Goal: Task Accomplishment & Management: Use online tool/utility

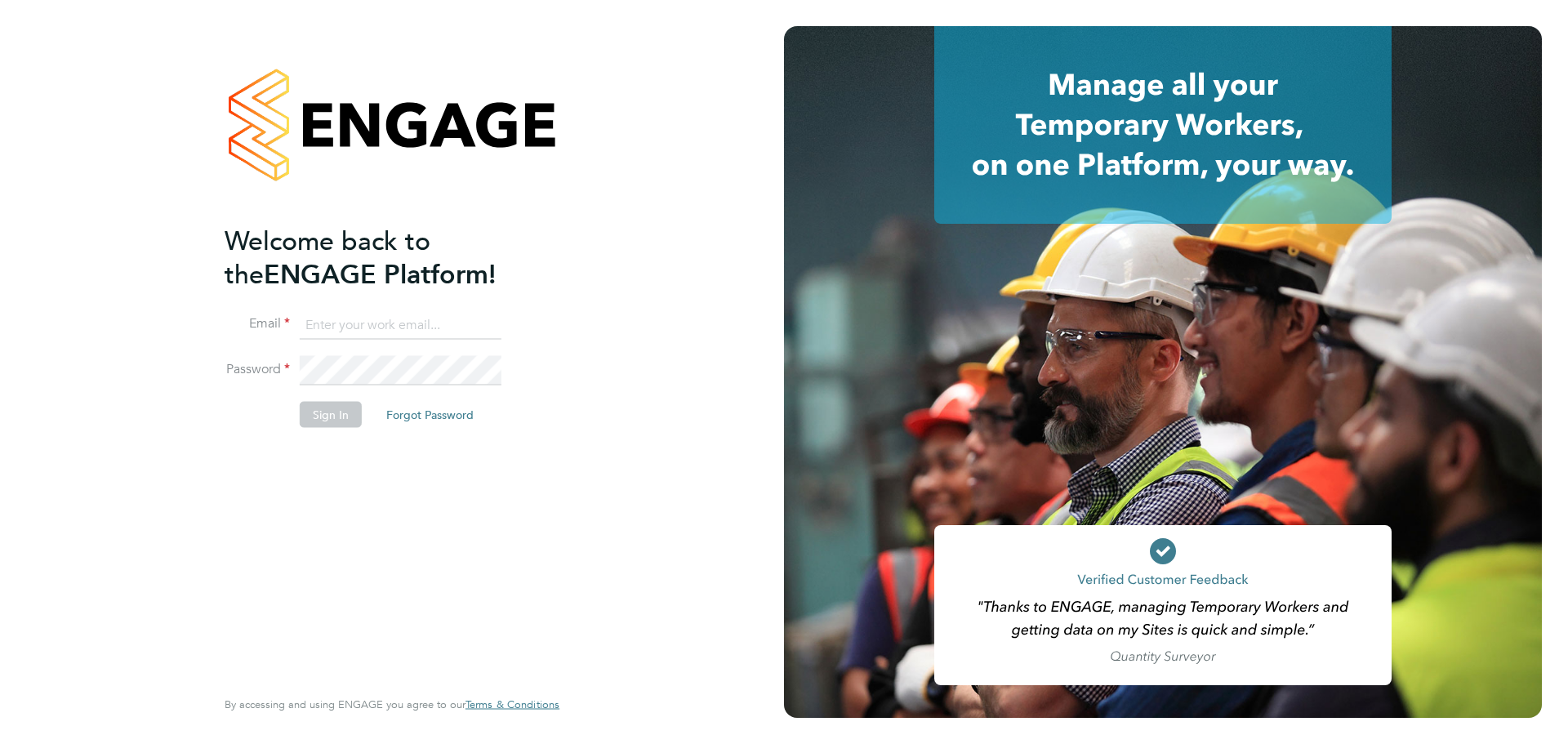
type input "coconnell@skilledcareers.co.uk"
click at [373, 470] on div "Welcome back to the ENGAGE Platform! Email coconnell@skilledcareers.co.uk Passw…" at bounding box center [384, 453] width 318 height 460
click at [342, 415] on button "Sign In" at bounding box center [330, 414] width 62 height 26
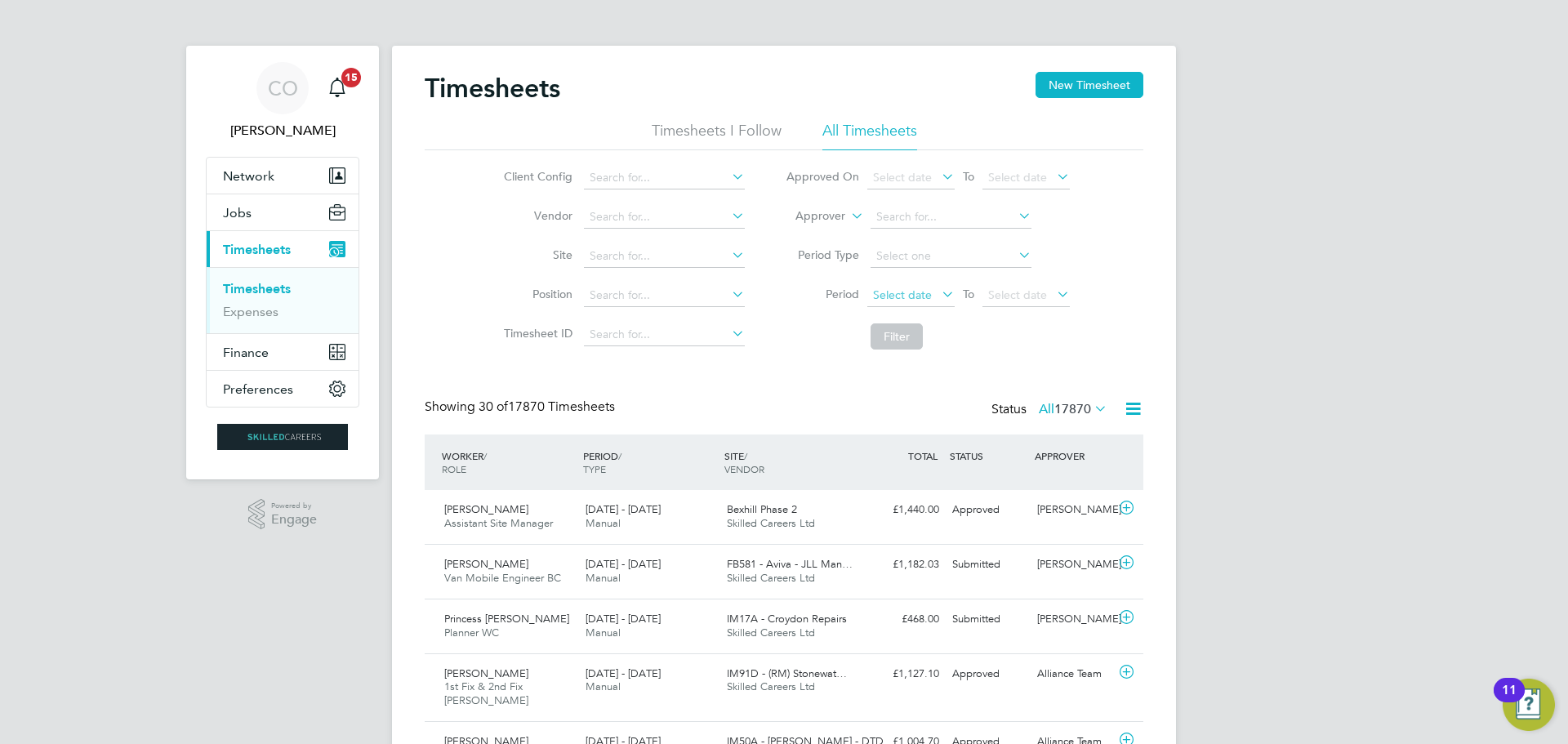
click at [910, 295] on span "Select date" at bounding box center [902, 294] width 58 height 14
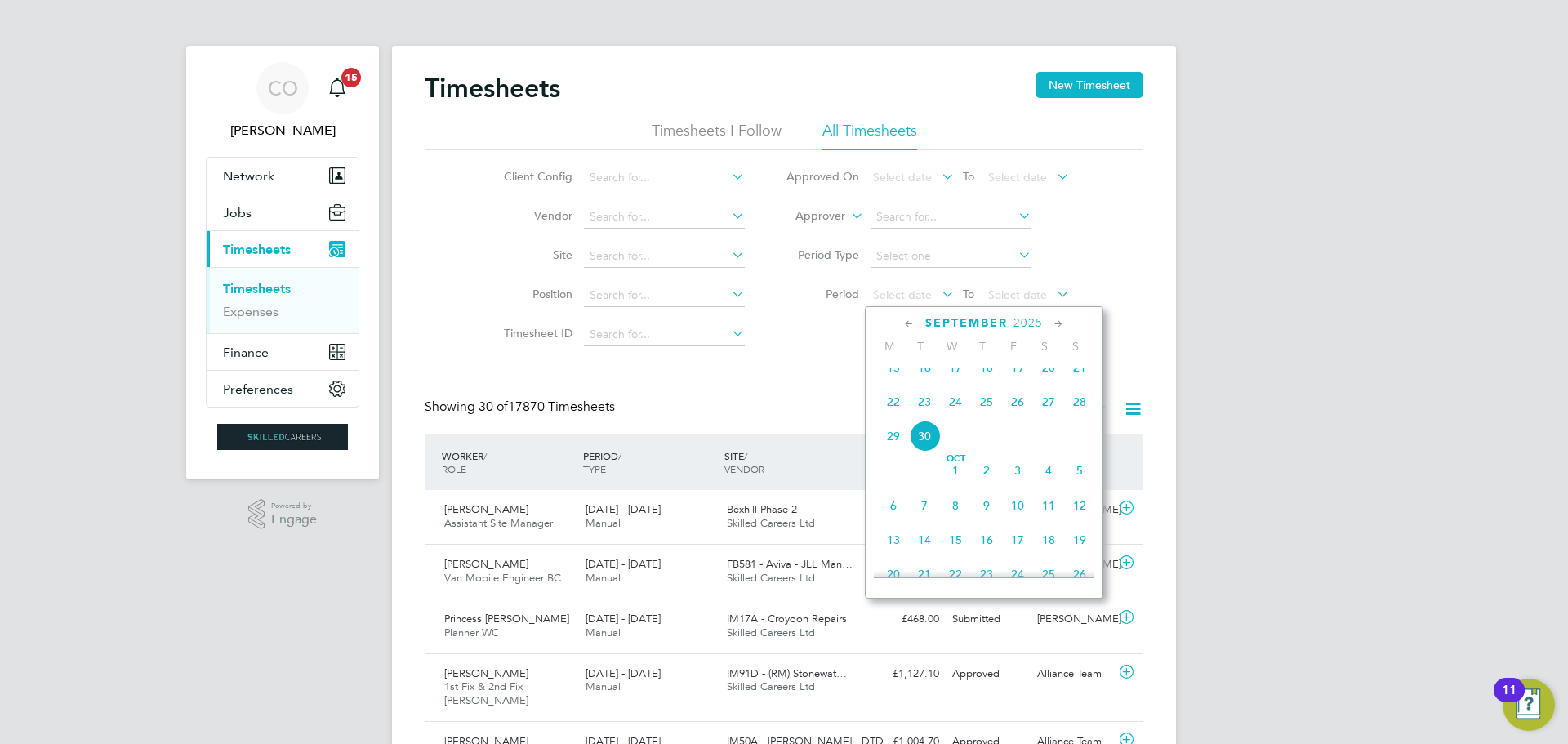
click at [890, 415] on span "22" at bounding box center [893, 401] width 31 height 31
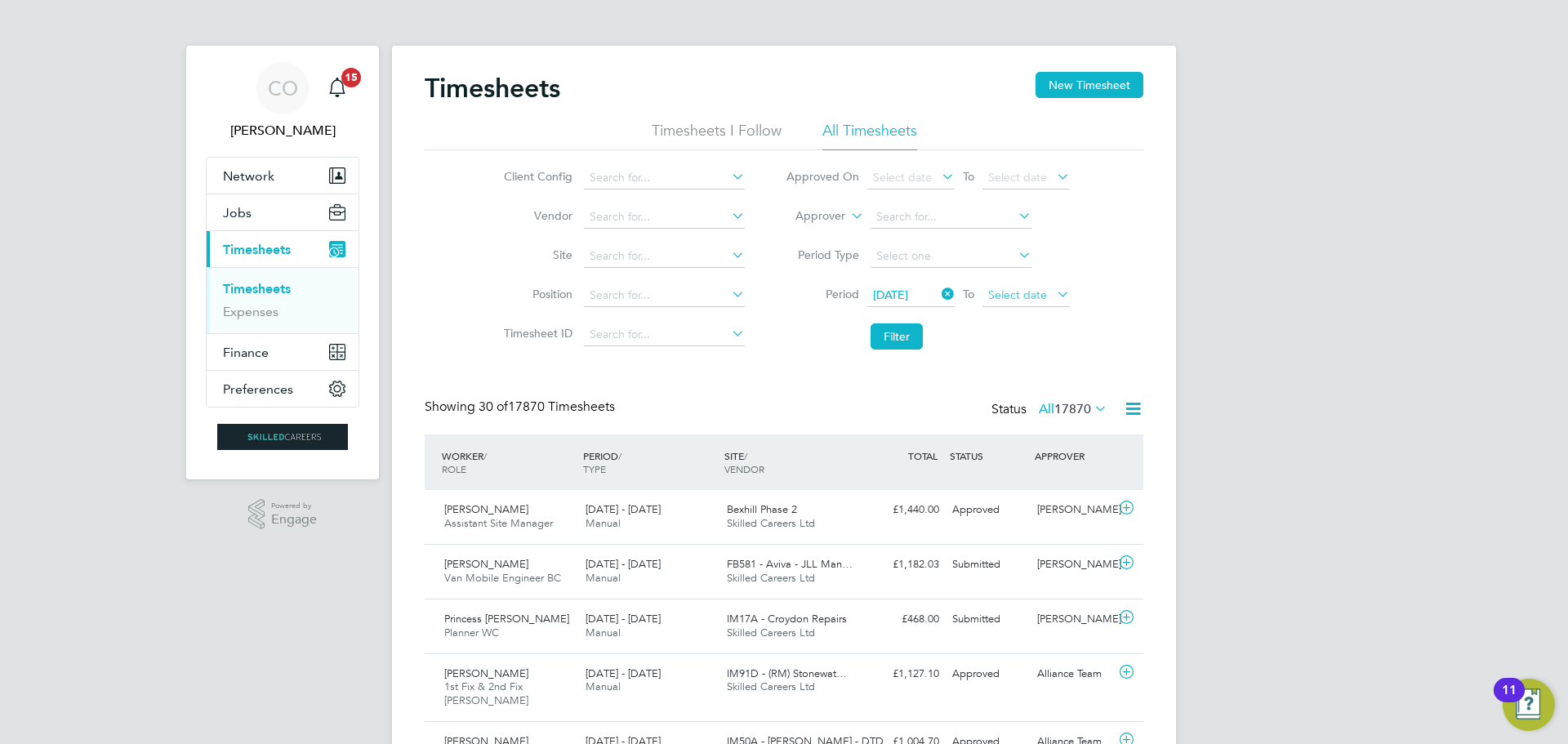
click at [999, 289] on span "Select date" at bounding box center [1017, 294] width 58 height 14
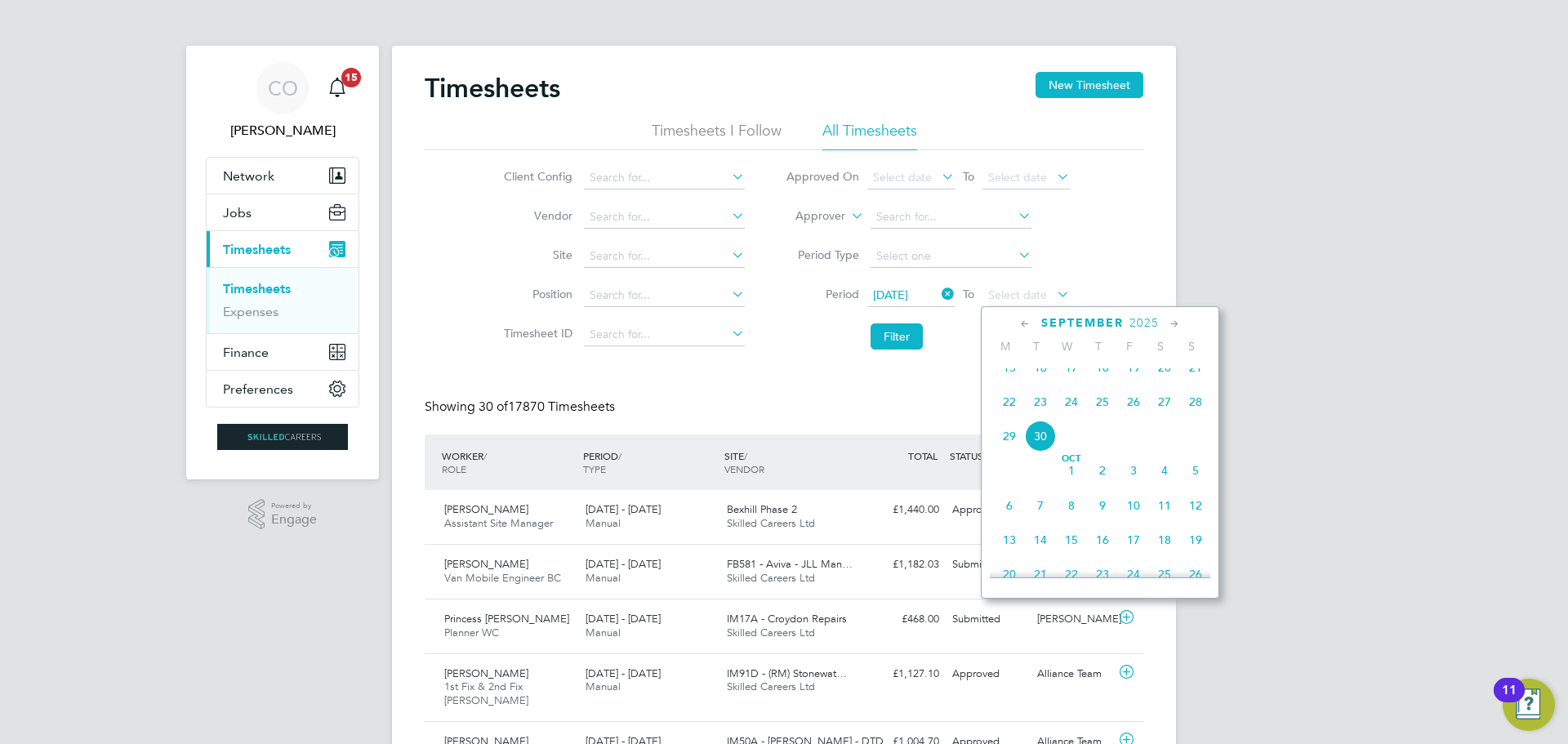
click at [1195, 415] on span "28" at bounding box center [1195, 401] width 31 height 31
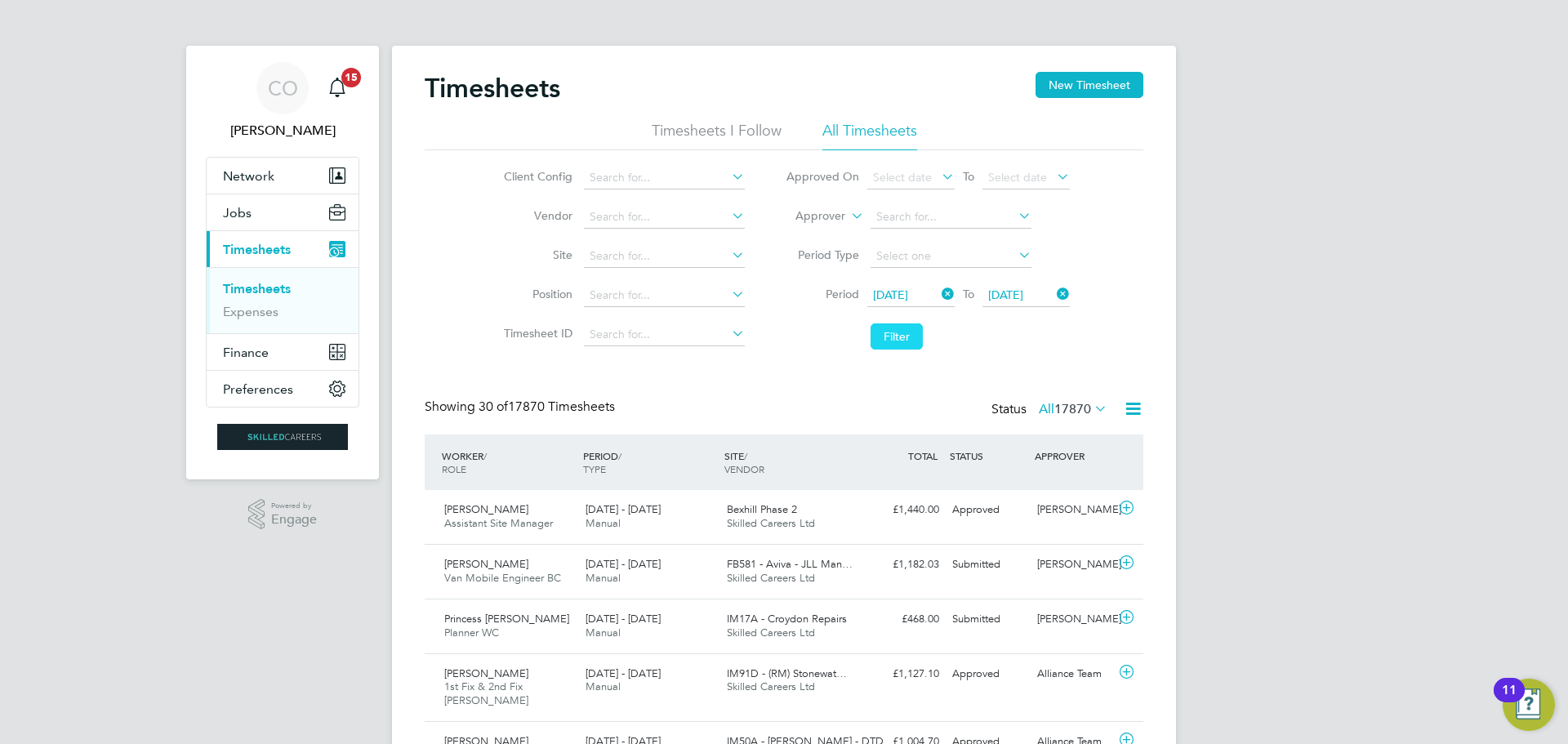
click at [900, 337] on button "Filter" at bounding box center [897, 336] width 52 height 26
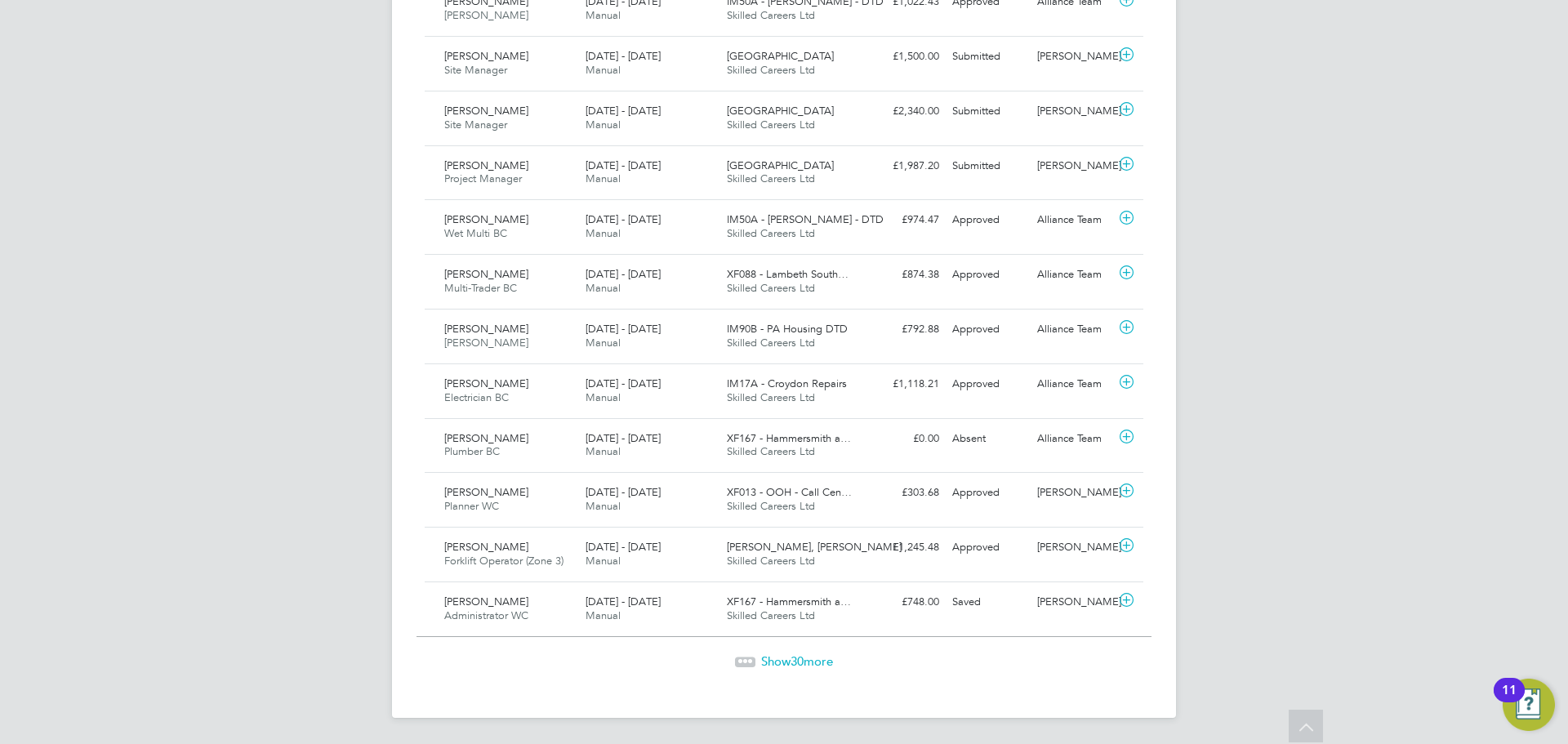
click at [787, 659] on span "Show 30 more" at bounding box center [797, 661] width 72 height 15
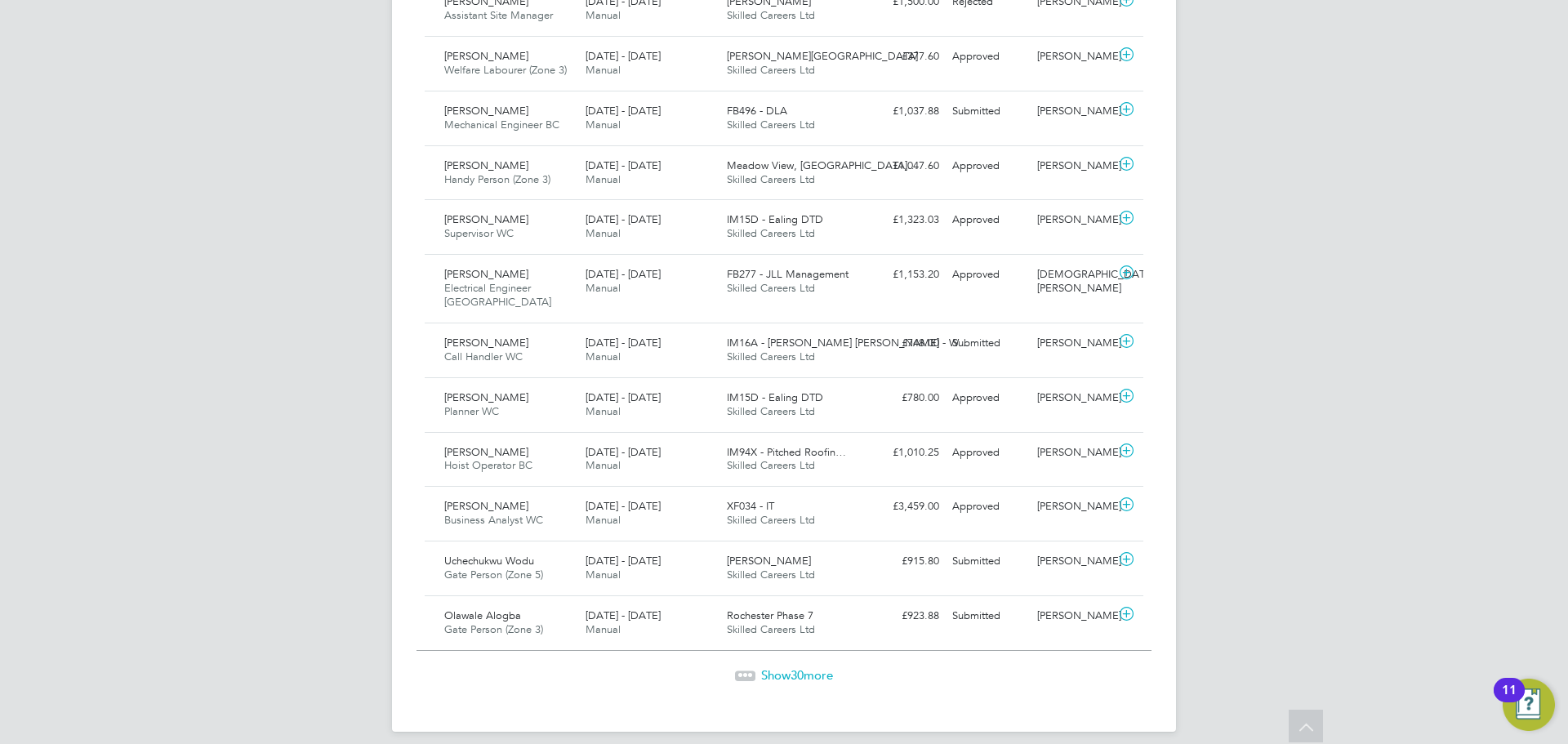
click at [821, 667] on span "Show 30 more" at bounding box center [797, 675] width 72 height 15
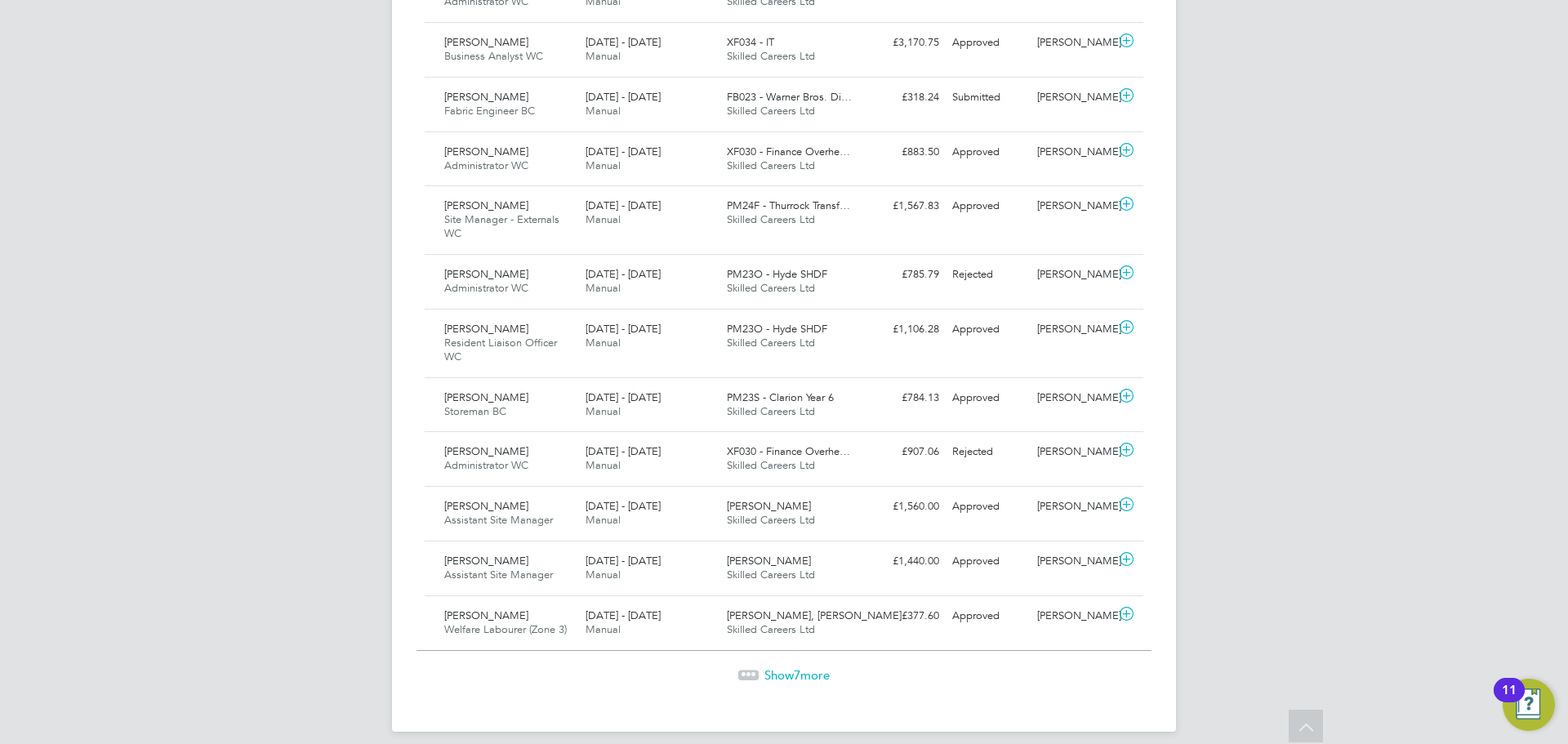
click at [781, 667] on span "Show 7 more" at bounding box center [797, 675] width 65 height 15
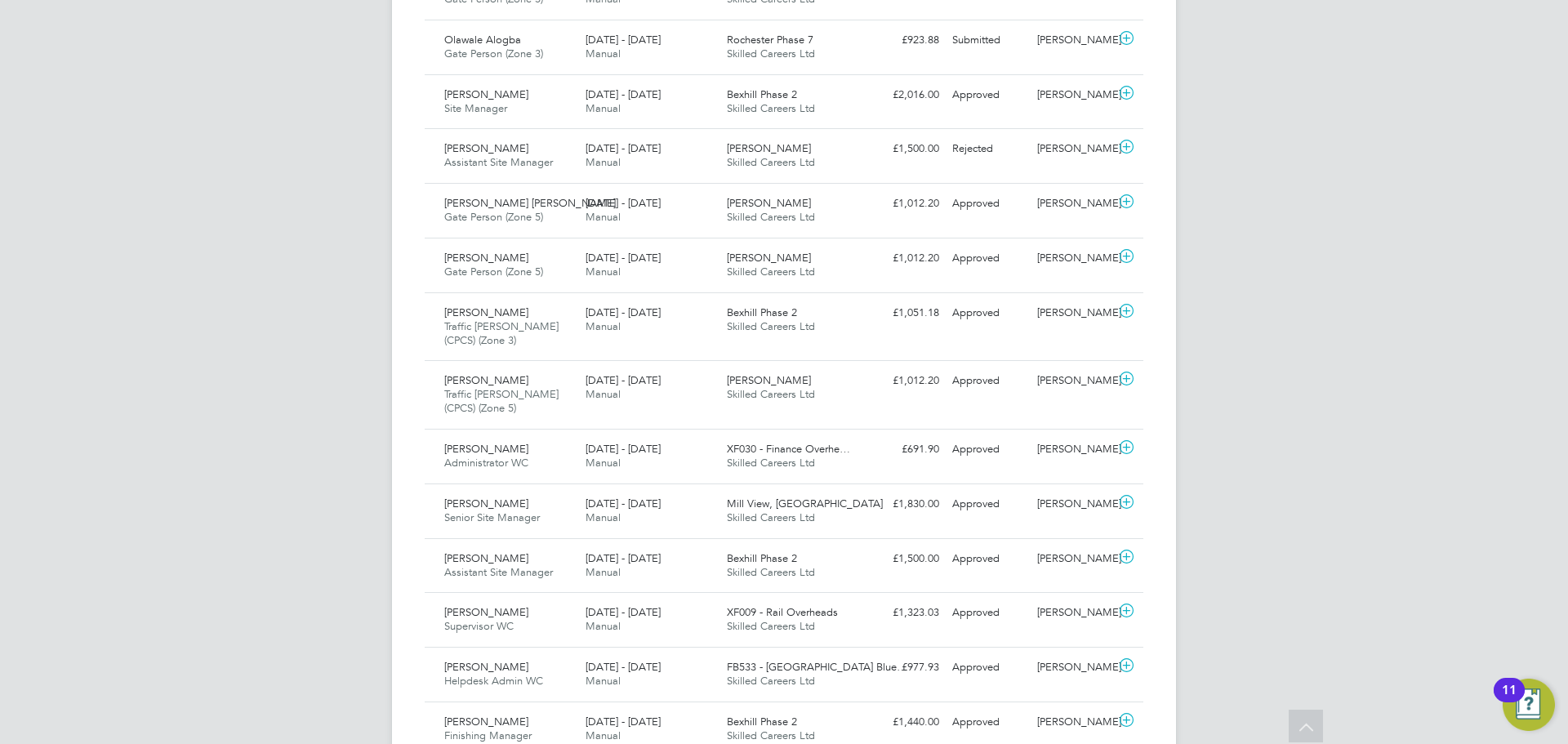
scroll to position [3694, 0]
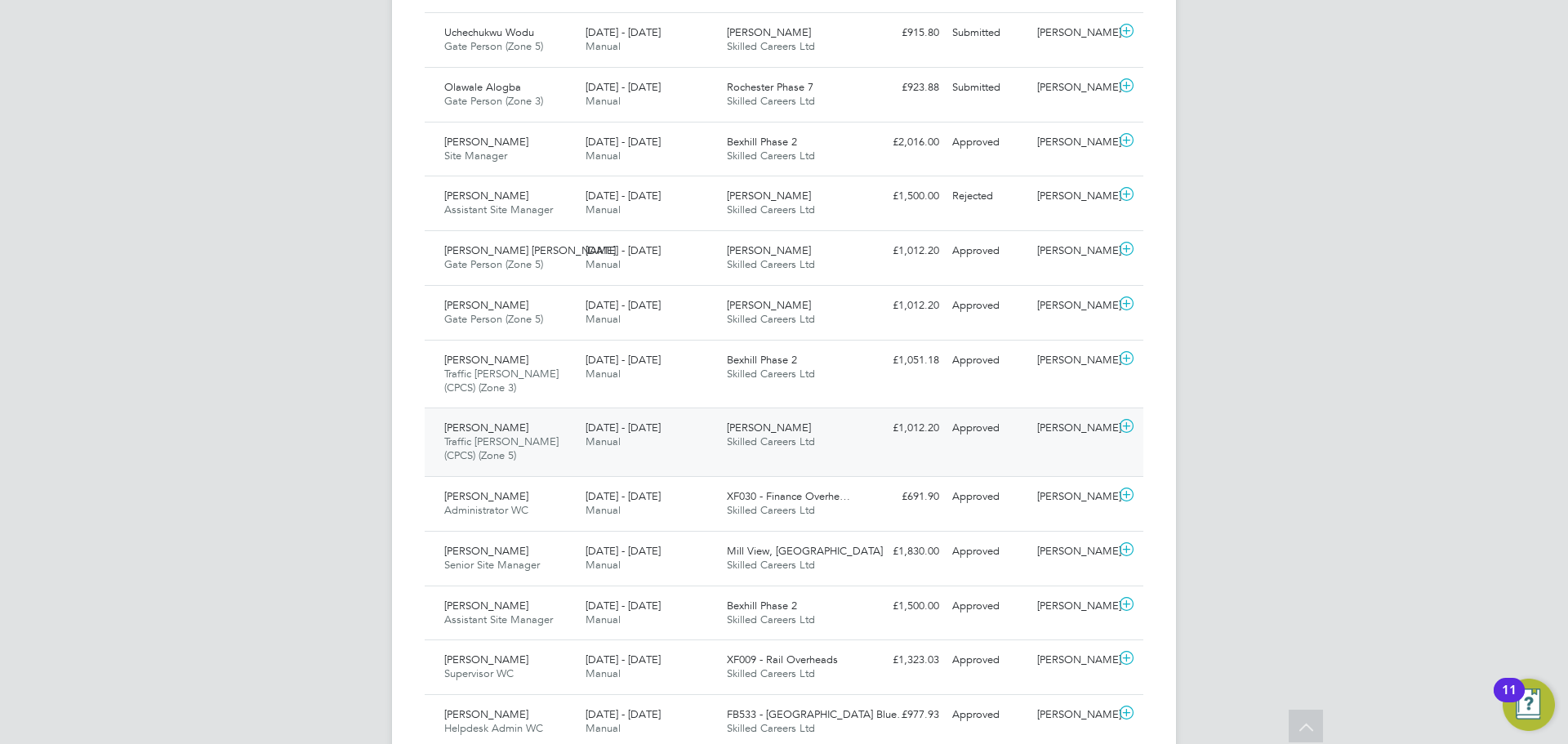
click at [478, 434] on span "Traffic Marshall (CPCS) (Zone 5)" at bounding box center [501, 448] width 114 height 28
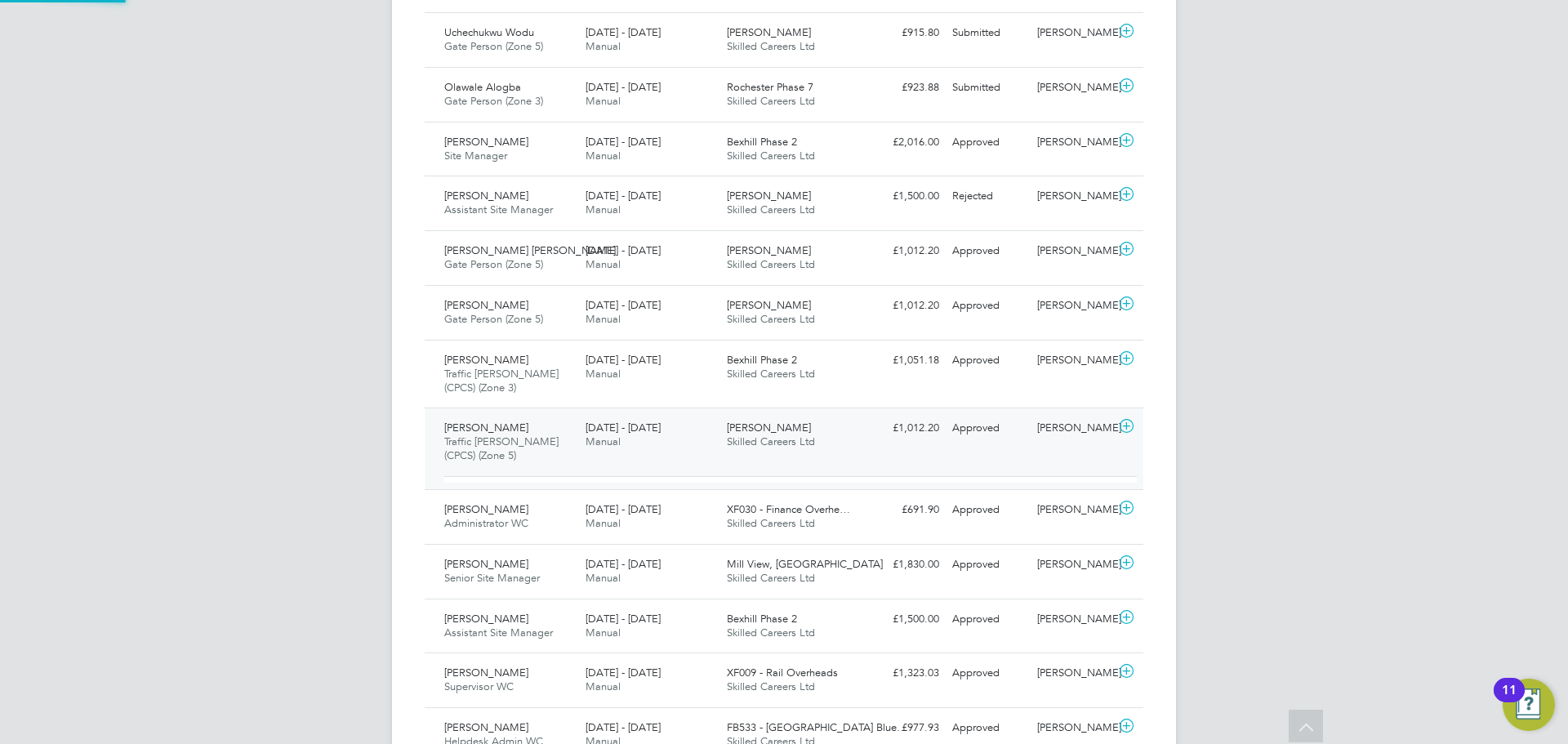
scroll to position [28, 159]
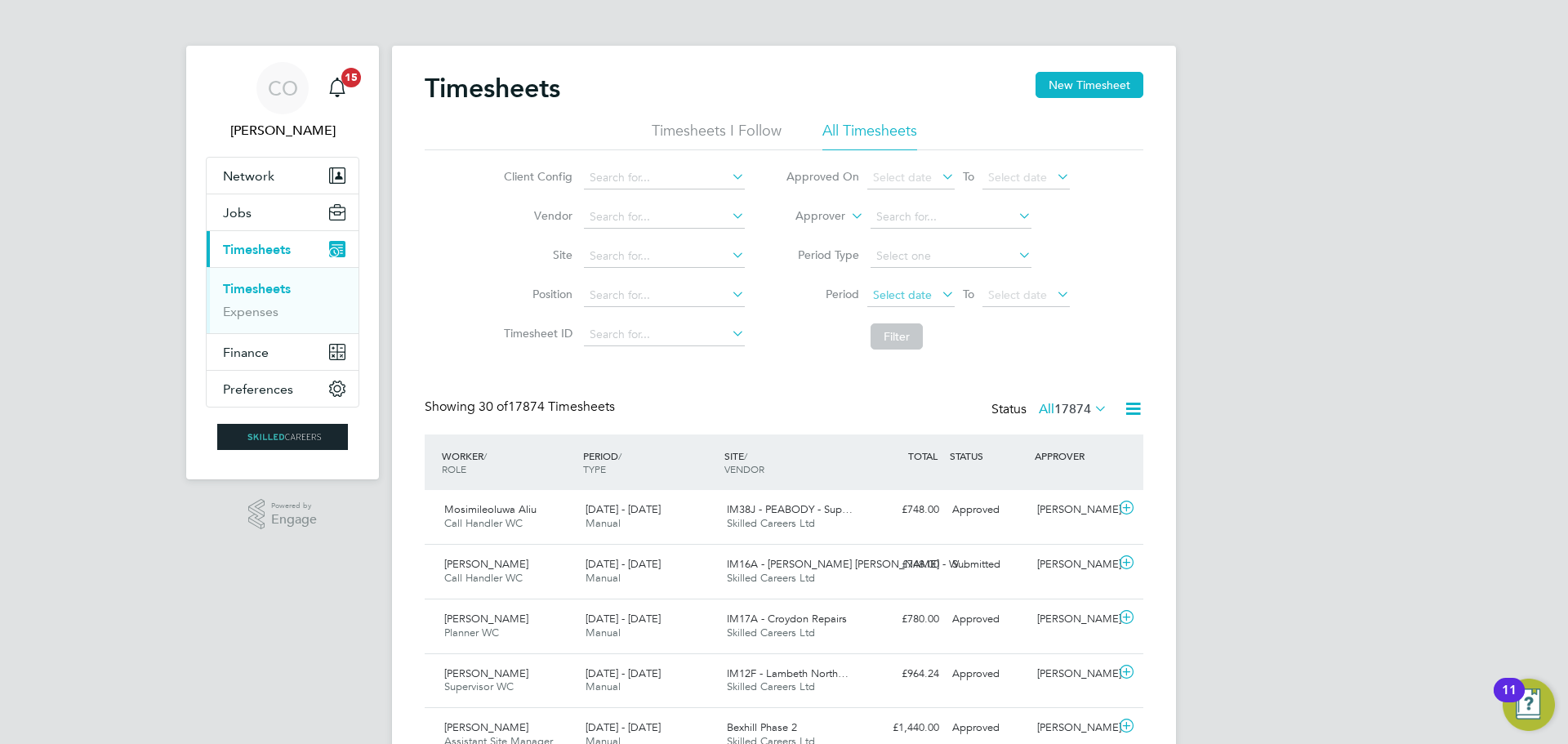
click at [922, 289] on span "Select date" at bounding box center [902, 294] width 58 height 14
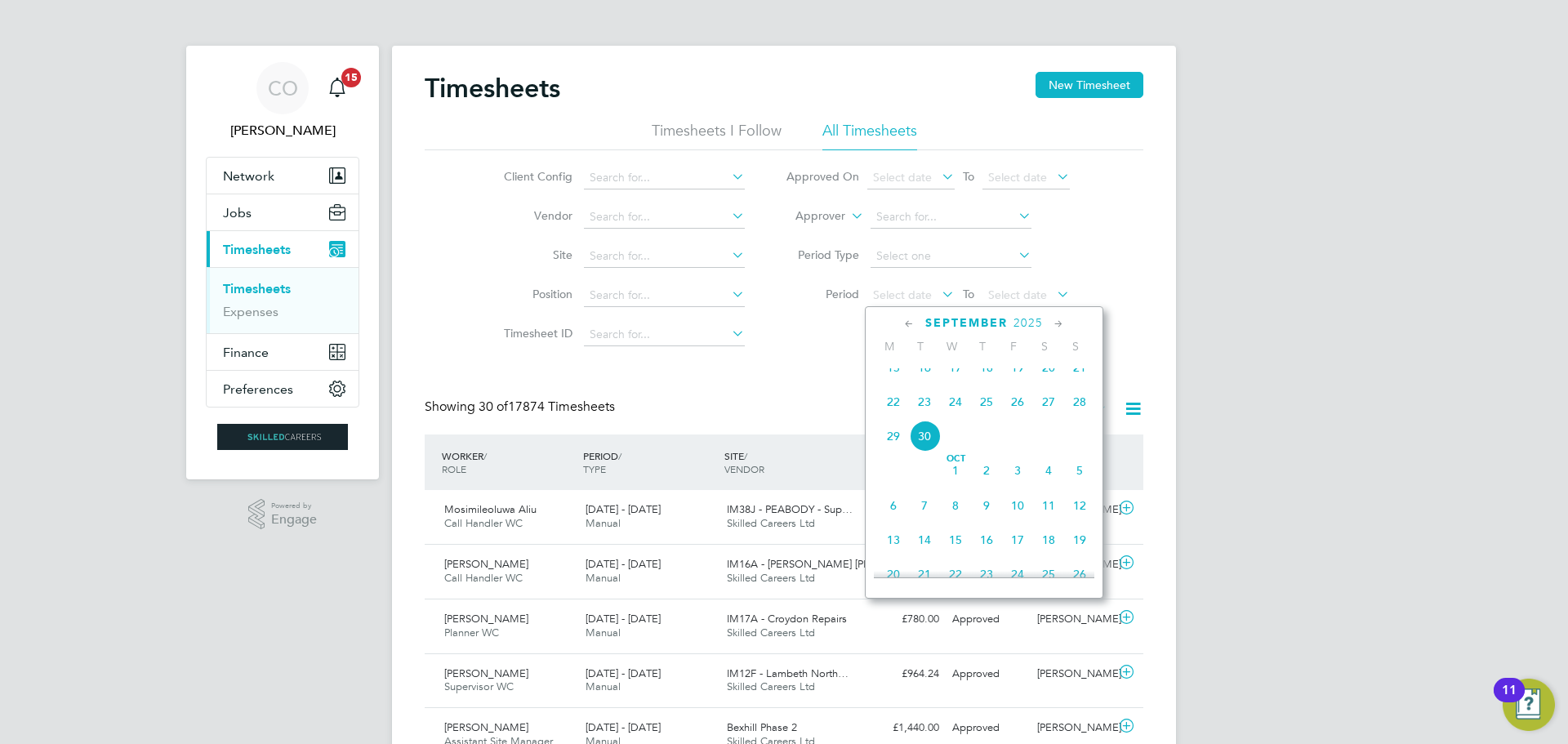
click at [886, 417] on span "22" at bounding box center [893, 401] width 31 height 31
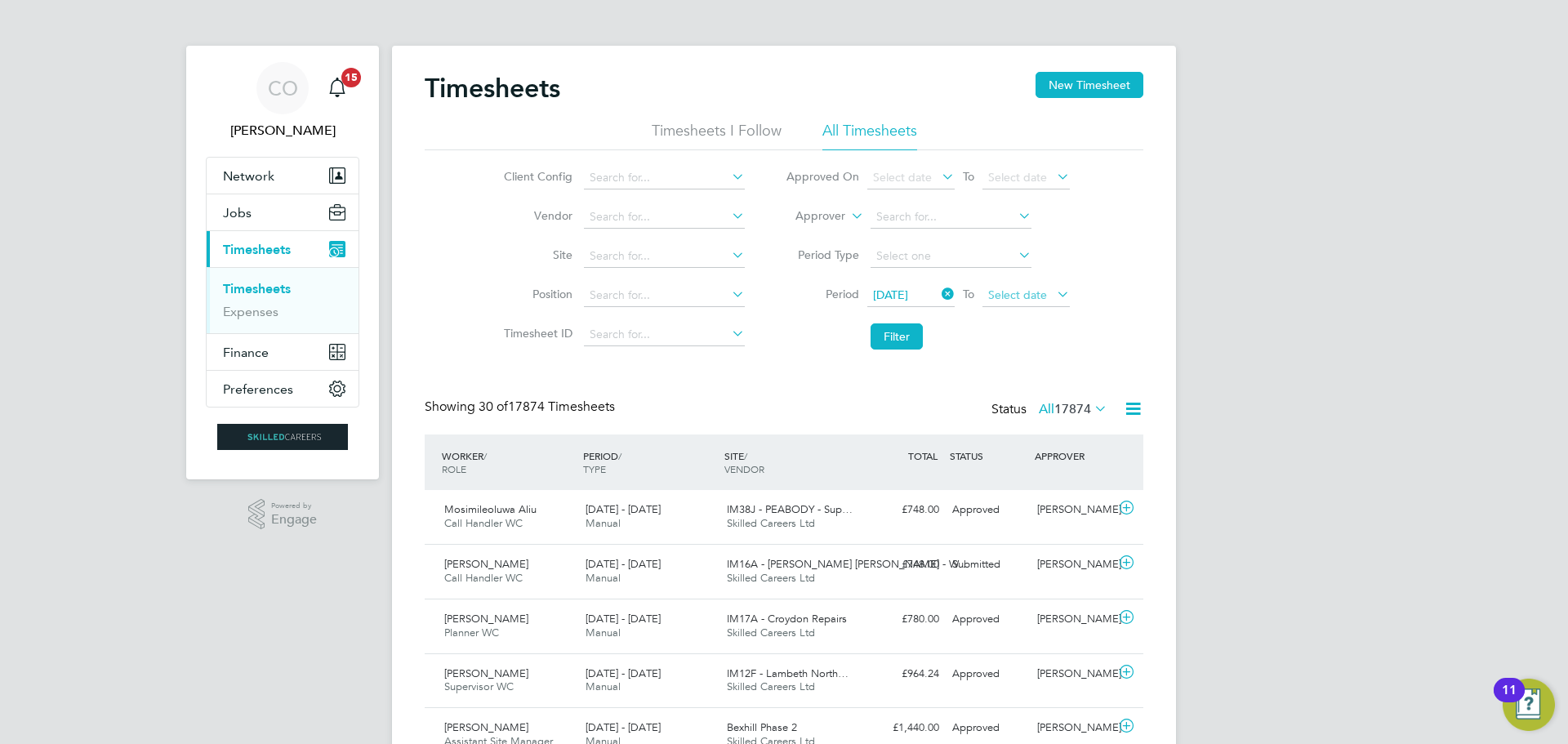
click at [1034, 290] on span "Select date" at bounding box center [1017, 294] width 58 height 14
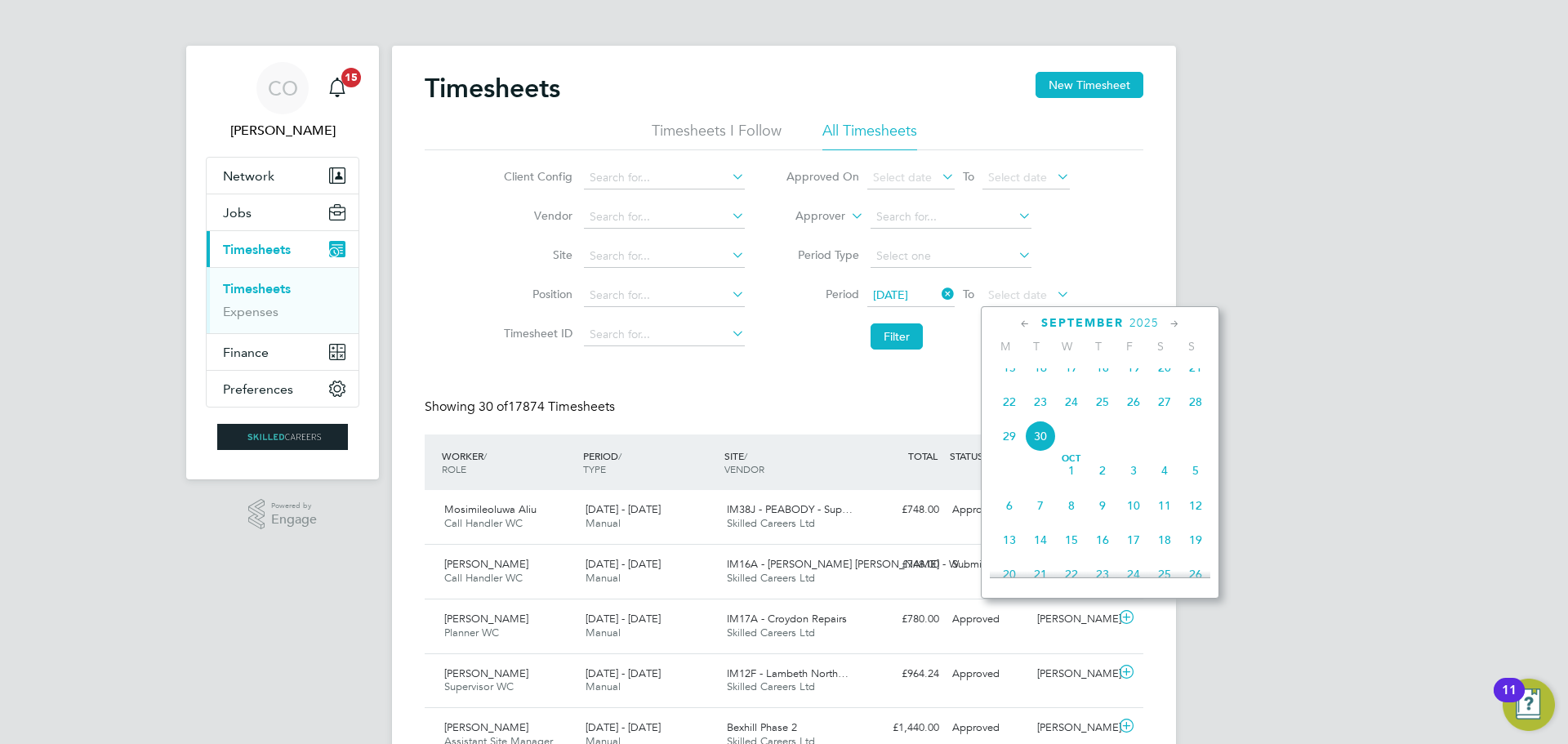
click at [1201, 417] on span "28" at bounding box center [1195, 401] width 31 height 31
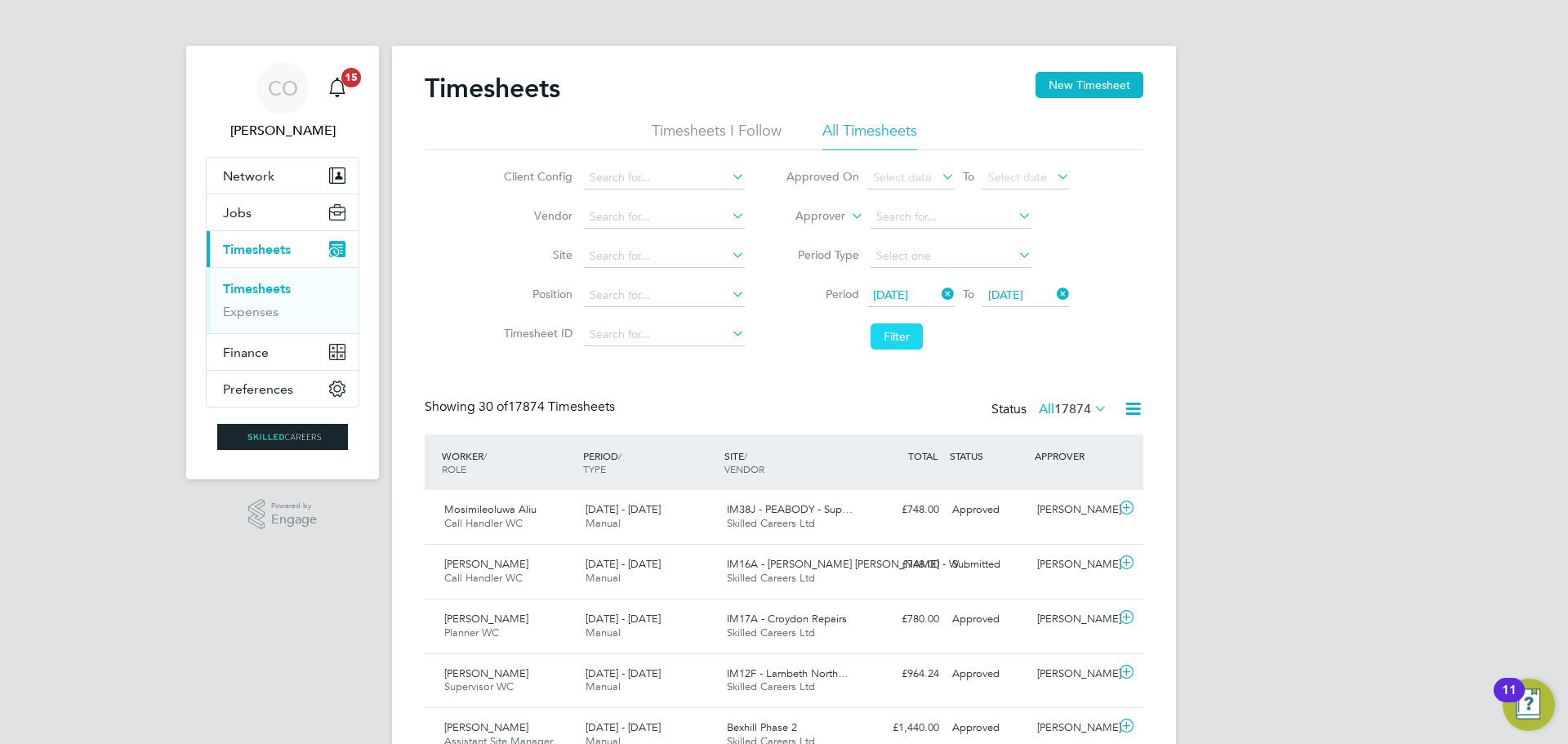
click at [898, 328] on button "Filter" at bounding box center [897, 336] width 52 height 26
